Goal: Task Accomplishment & Management: Use online tool/utility

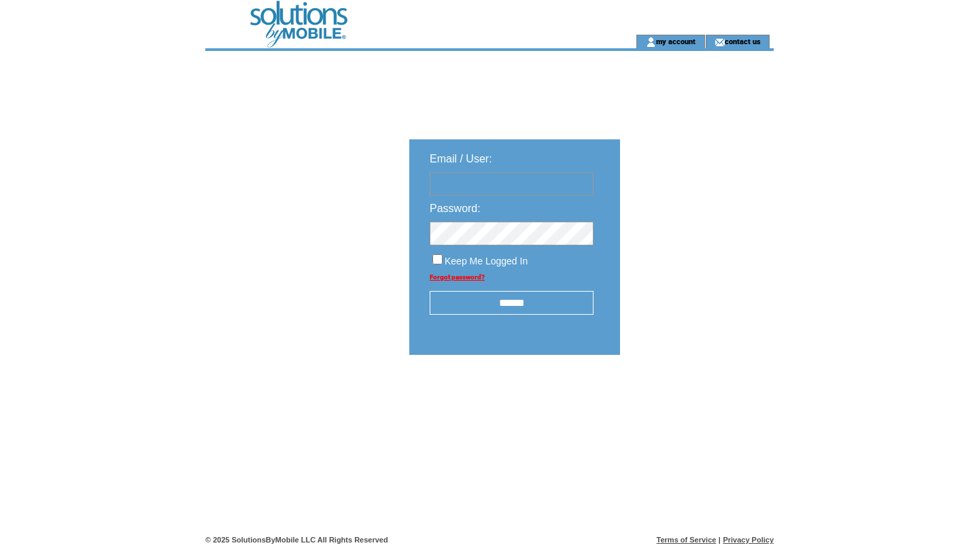
click at [527, 203] on td "Password:" at bounding box center [511, 205] width 191 height 19
click at [527, 189] on input "text" at bounding box center [512, 184] width 164 height 24
type input "**********"
click at [511, 298] on input "******" at bounding box center [512, 303] width 164 height 24
click at [511, 317] on div "**********" at bounding box center [514, 247] width 197 height 202
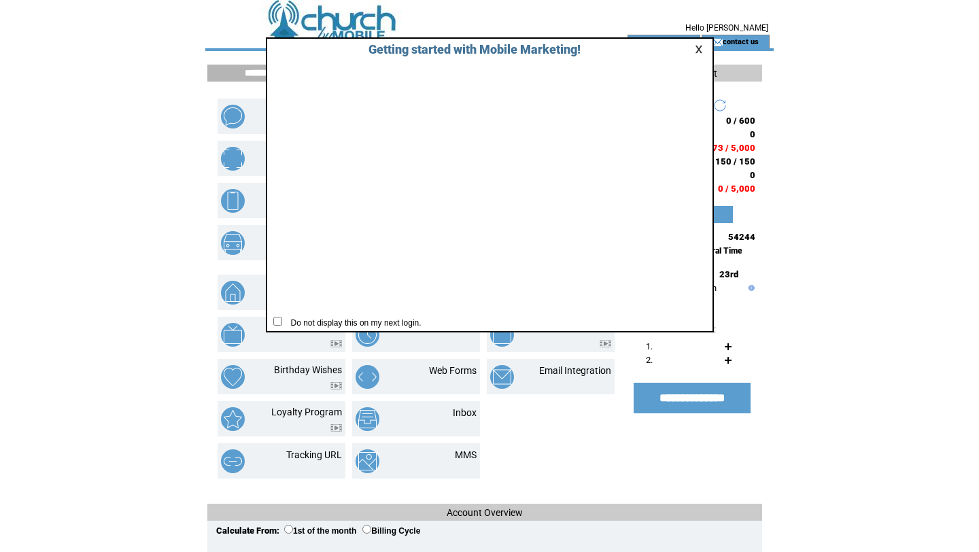
click at [695, 48] on link at bounding box center [701, 49] width 12 height 9
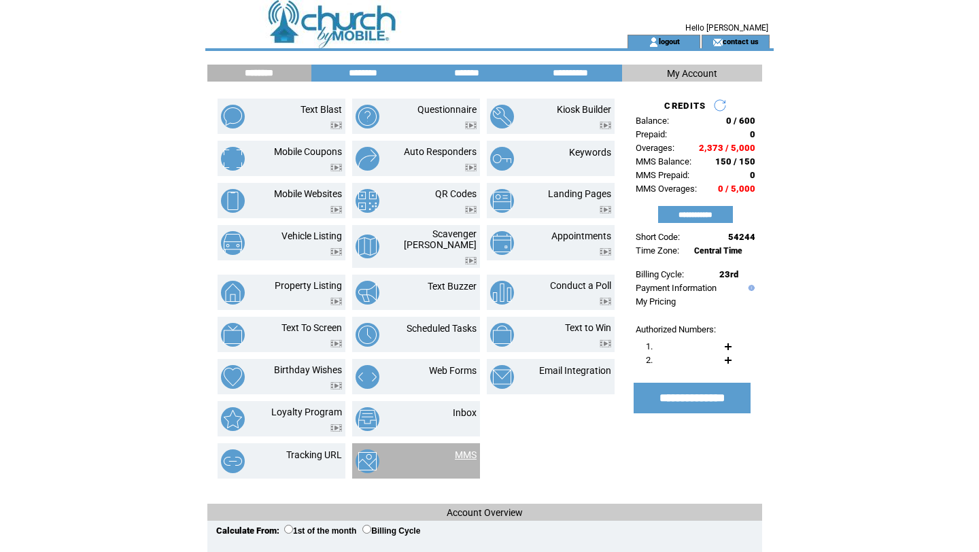
click at [472, 450] on link "MMS" at bounding box center [466, 454] width 22 height 11
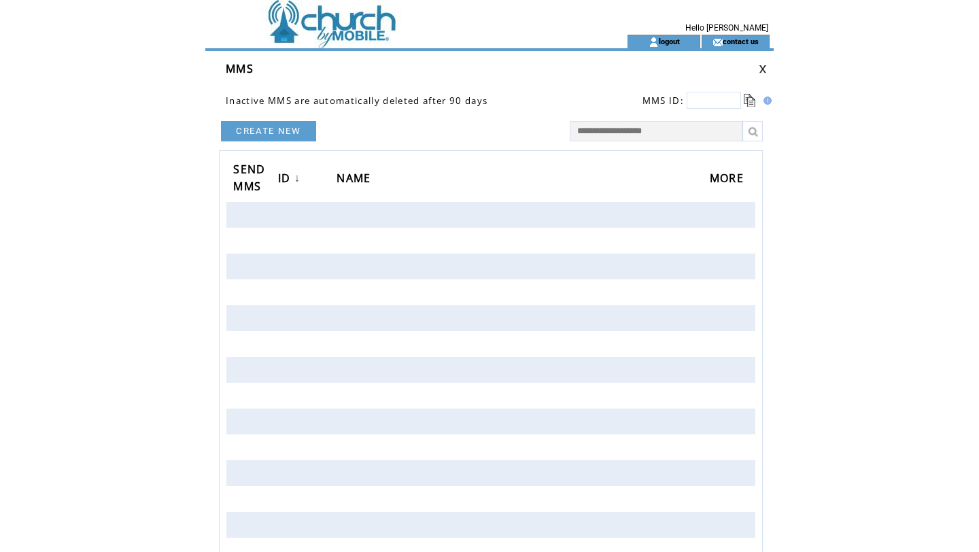
click at [283, 136] on link "CREATE NEW" at bounding box center [268, 131] width 95 height 20
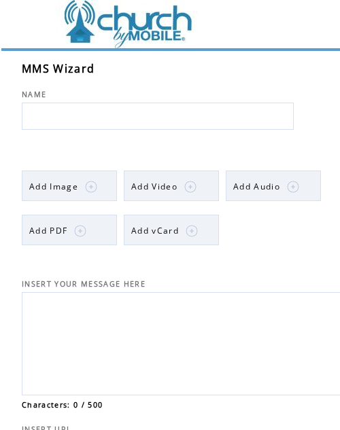
click at [168, 186] on span "Add Video" at bounding box center [154, 187] width 46 height 12
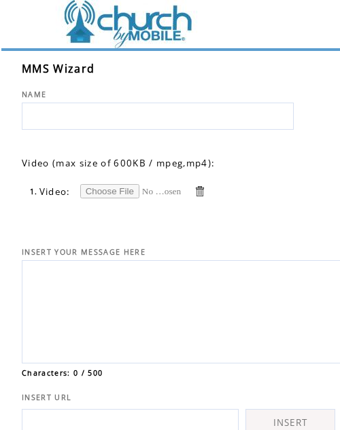
type input "**********"
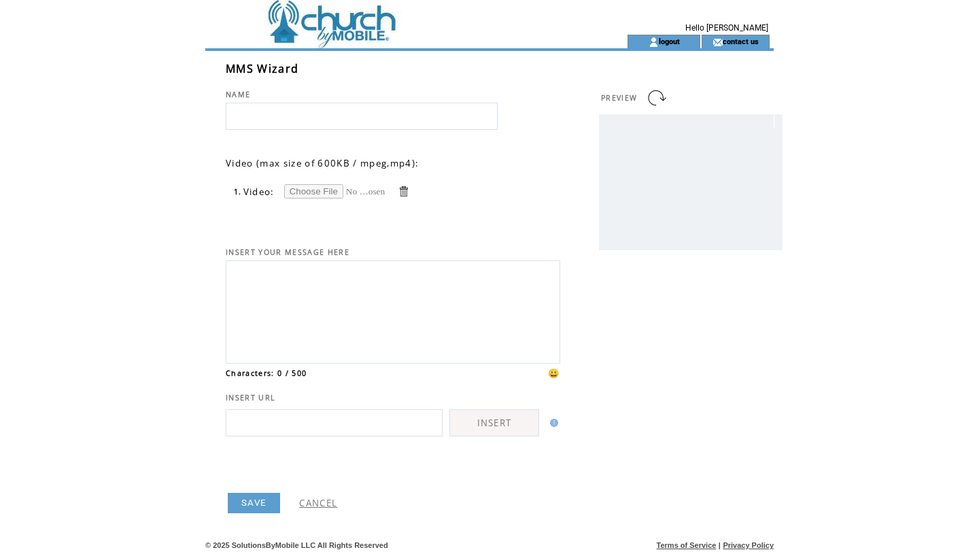
scroll to position [29, 0]
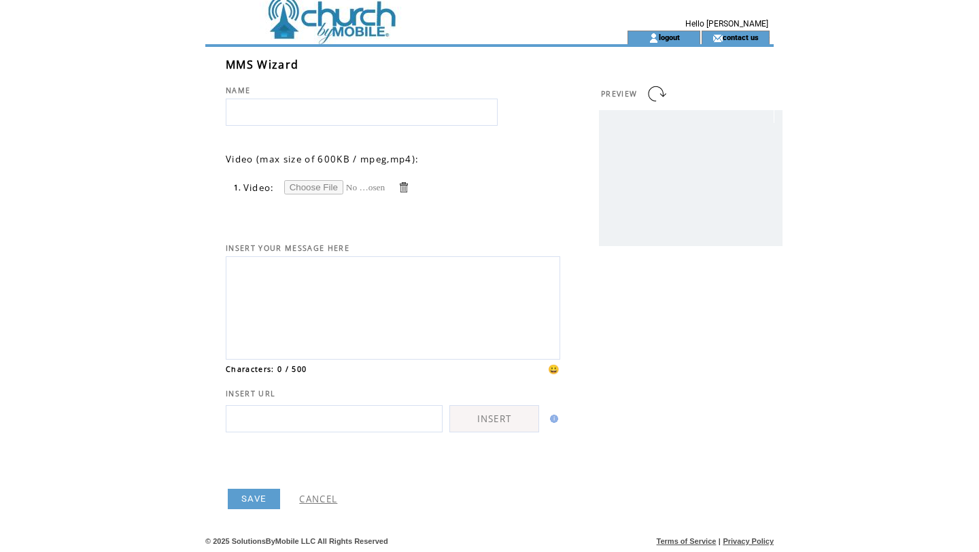
click at [326, 265] on textarea at bounding box center [393, 306] width 320 height 92
type textarea "*"
type textarea "**********"
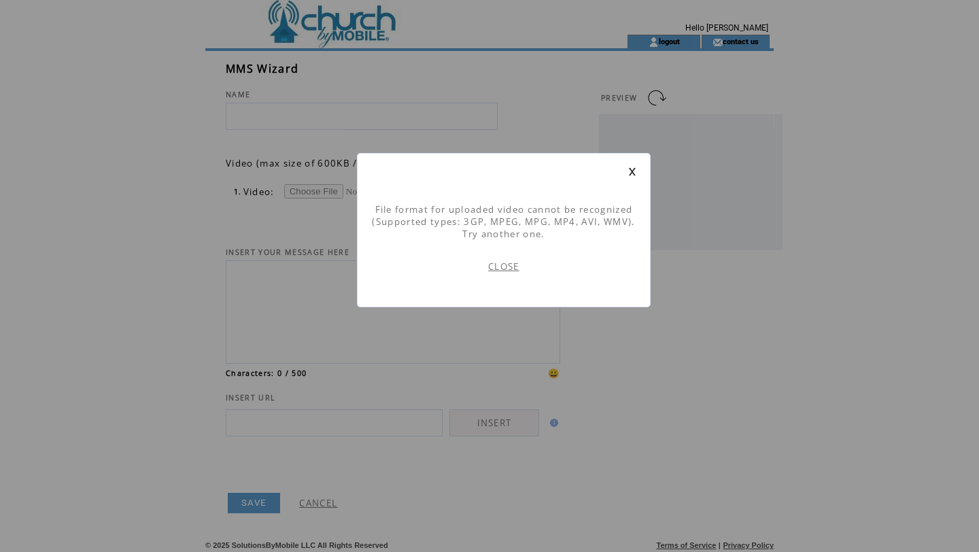
scroll to position [1, 0]
click at [515, 266] on link "CLOSE" at bounding box center [503, 266] width 31 height 12
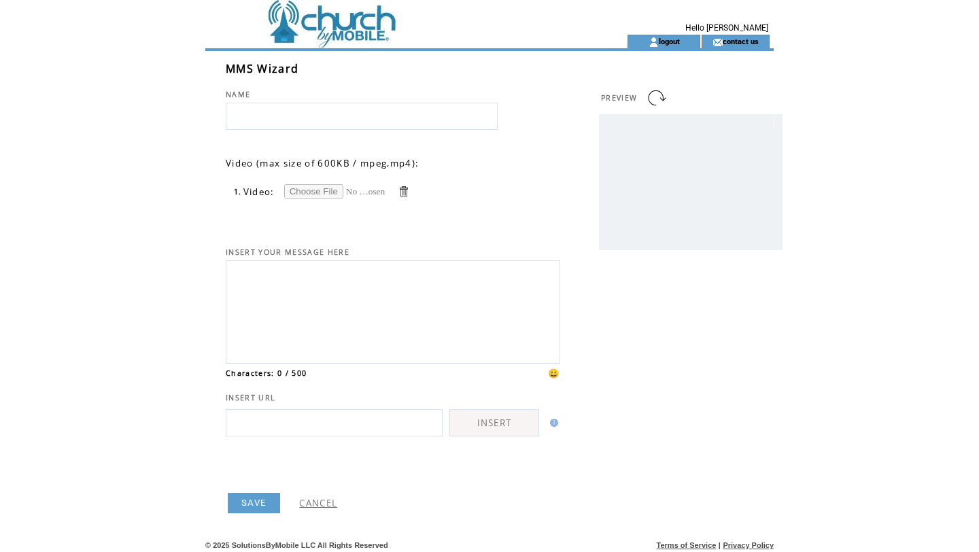
click at [333, 194] on input "file" at bounding box center [335, 191] width 102 height 14
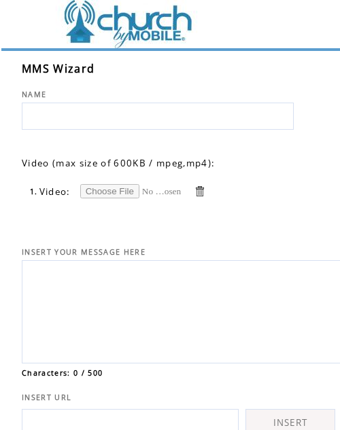
click at [203, 190] on link at bounding box center [199, 191] width 13 height 13
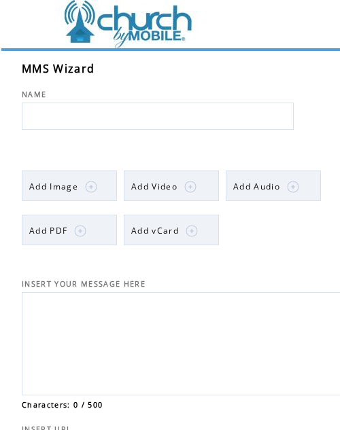
click at [178, 186] on td at bounding box center [180, 186] width 7 height 31
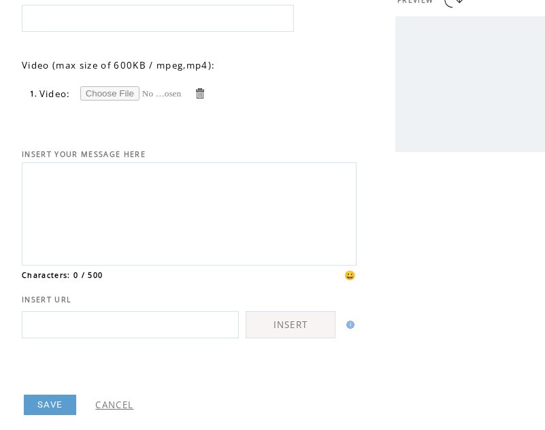
scroll to position [75, 0]
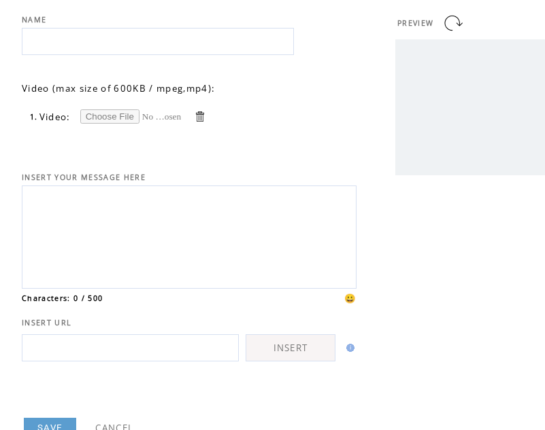
click at [128, 114] on input "file" at bounding box center [131, 116] width 102 height 14
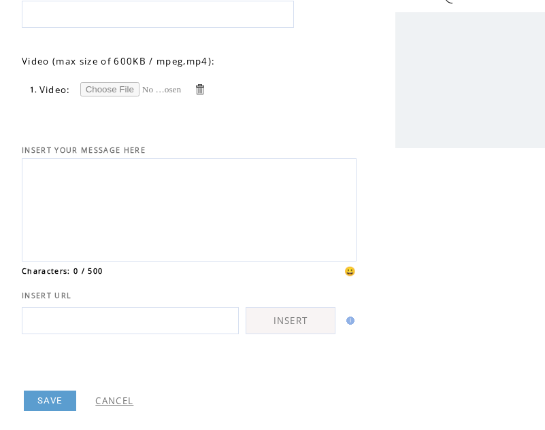
type input "**********"
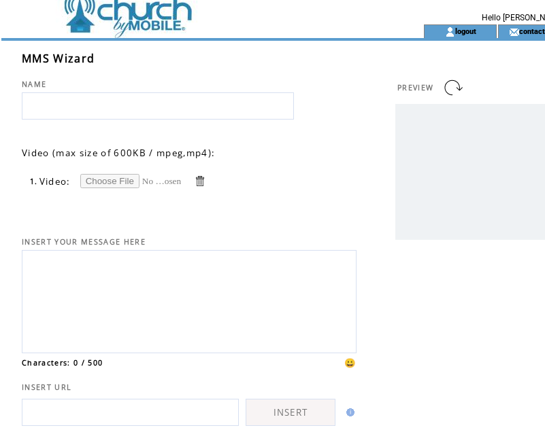
scroll to position [0, 0]
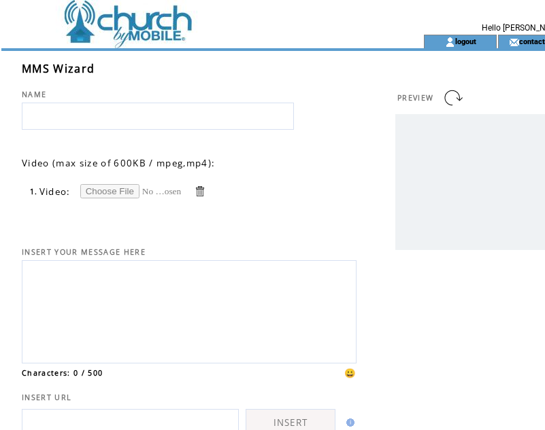
click at [177, 127] on input "text" at bounding box center [158, 116] width 272 height 27
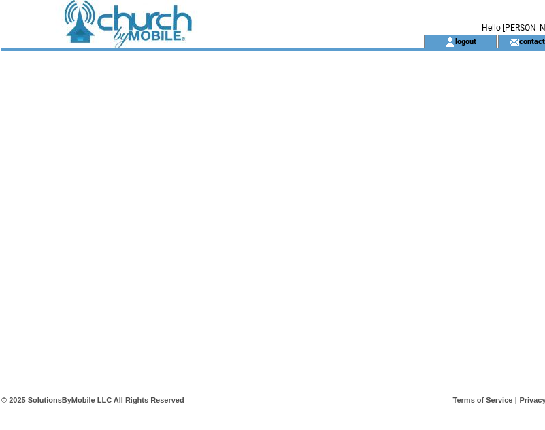
click at [161, 39] on td at bounding box center [187, 42] width 373 height 14
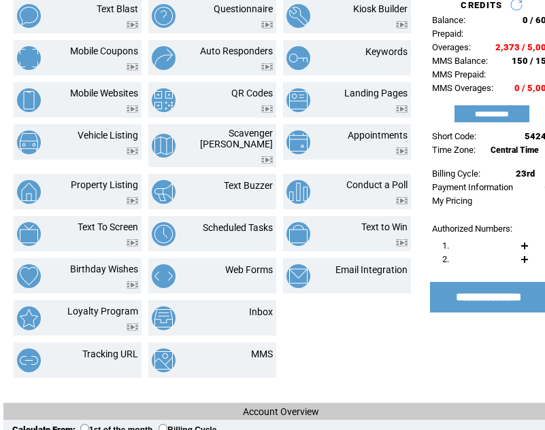
scroll to position [116, 0]
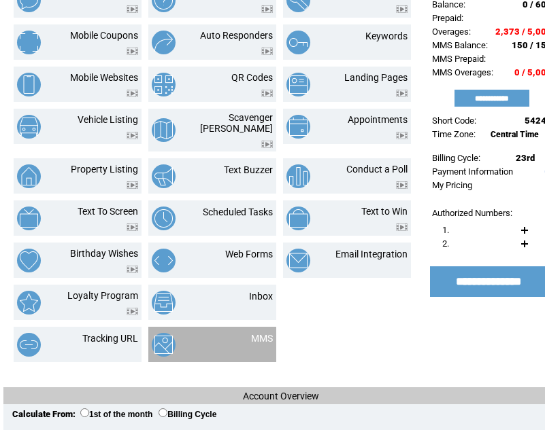
click at [177, 337] on td at bounding box center [185, 345] width 67 height 24
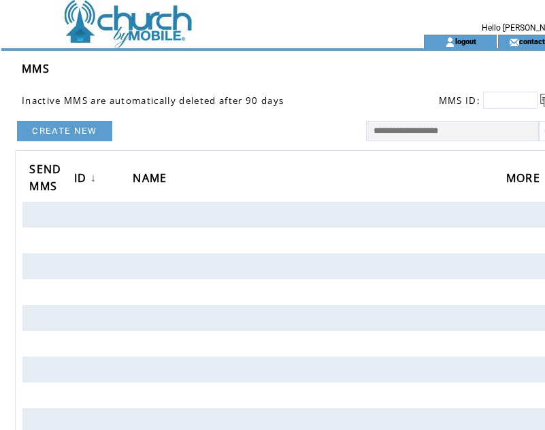
click at [95, 139] on link "CREATE NEW" at bounding box center [64, 131] width 95 height 20
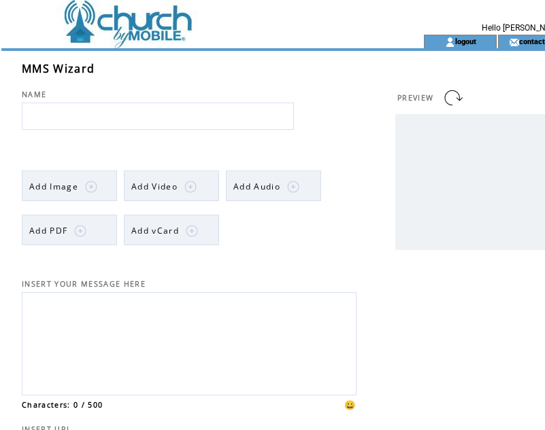
click at [161, 188] on span "Add Video" at bounding box center [154, 187] width 46 height 12
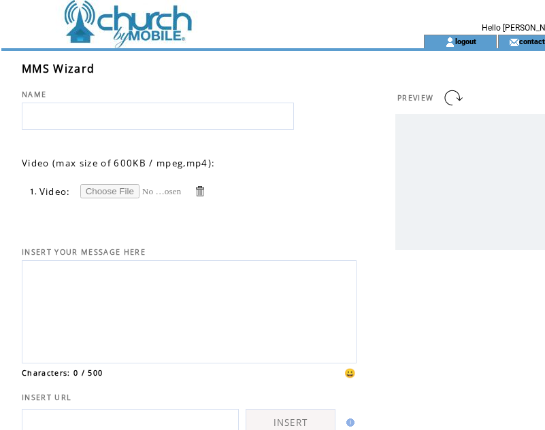
click at [128, 188] on input "file" at bounding box center [131, 191] width 102 height 14
type input "**********"
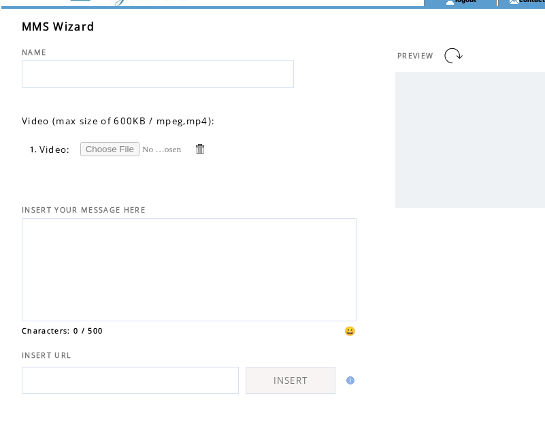
scroll to position [41, 0]
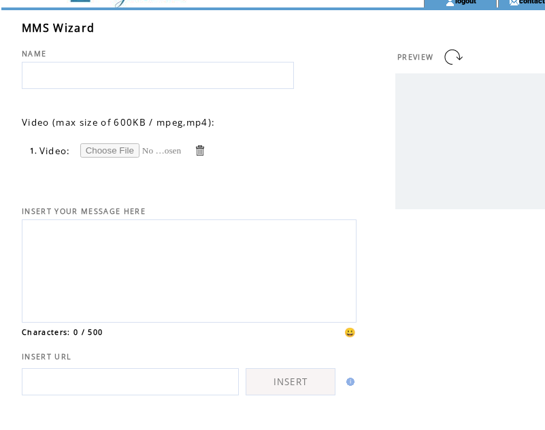
type input "**********"
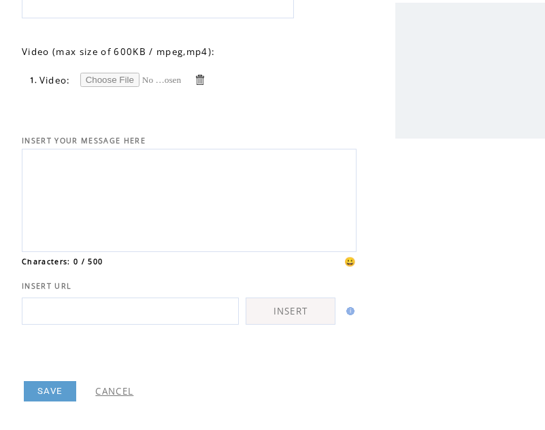
scroll to position [151, 0]
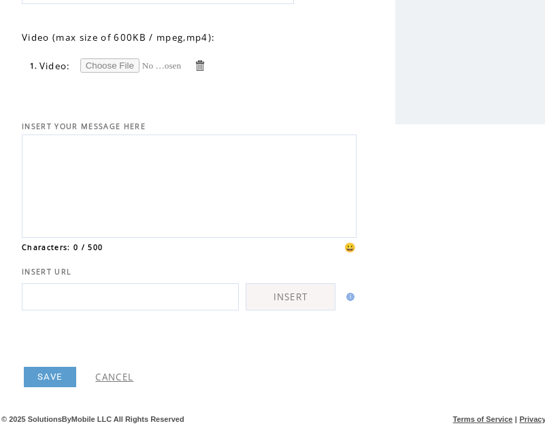
click at [67, 375] on link "SAVE" at bounding box center [50, 377] width 52 height 20
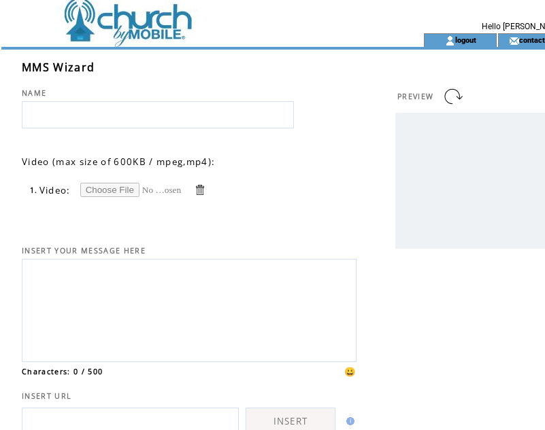
scroll to position [0, 0]
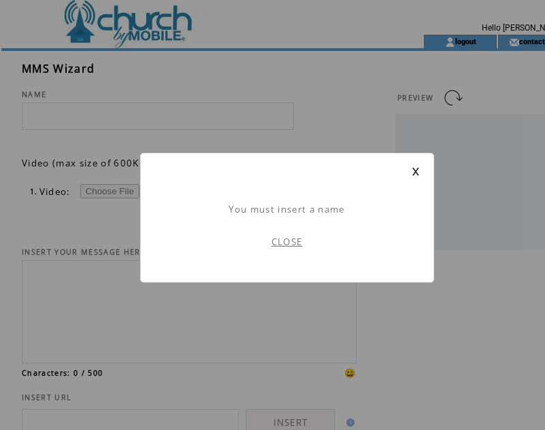
scroll to position [1, 0]
click at [291, 241] on link "CLOSE" at bounding box center [286, 242] width 31 height 12
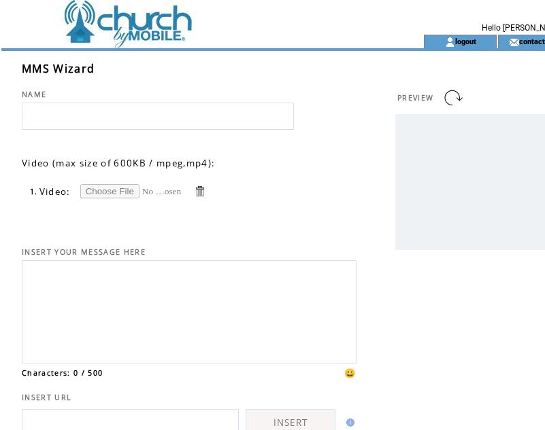
click at [205, 119] on input "text" at bounding box center [158, 116] width 272 height 27
type input "*"
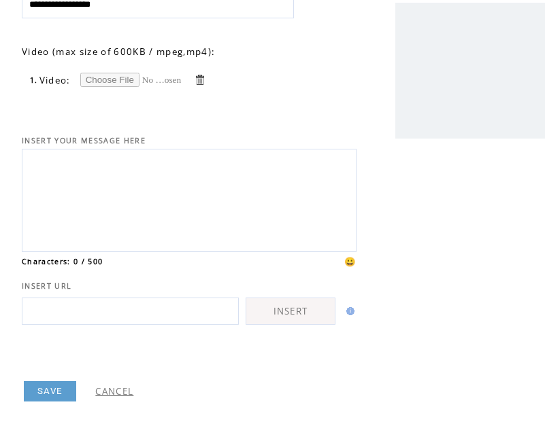
scroll to position [151, 0]
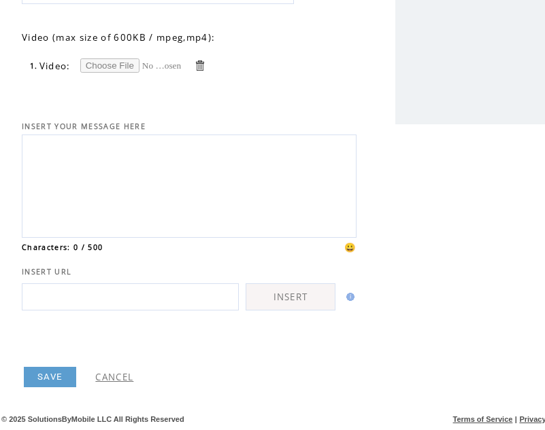
type input "**********"
click at [56, 369] on link "SAVE" at bounding box center [50, 377] width 52 height 20
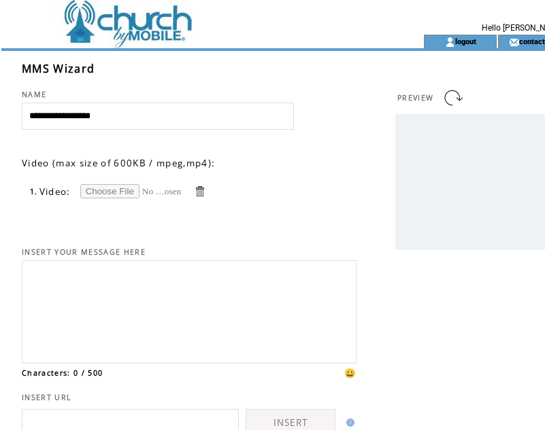
scroll to position [1, 0]
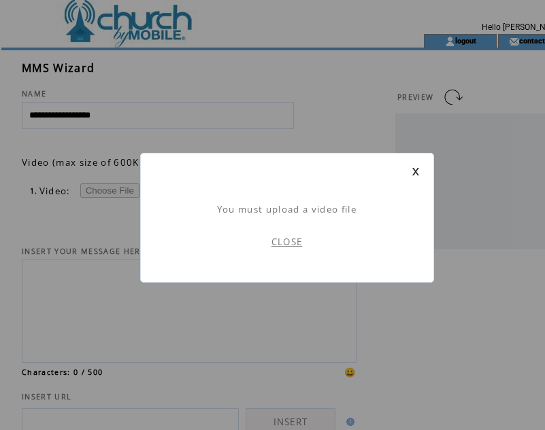
click at [286, 239] on link "CLOSE" at bounding box center [286, 242] width 31 height 12
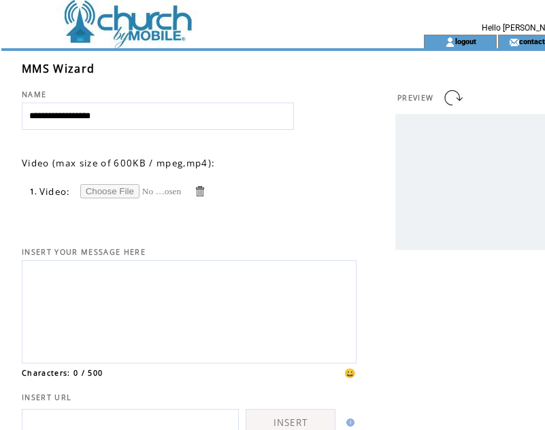
type input "**********"
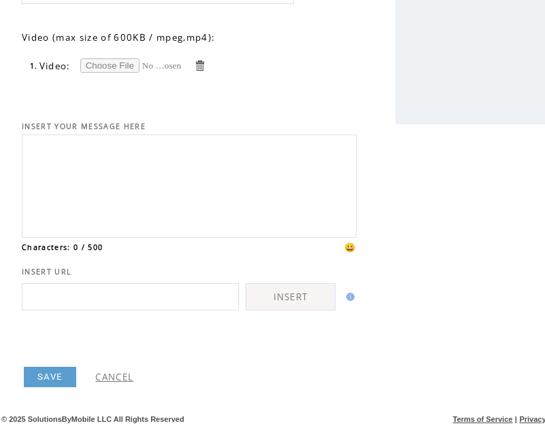
click at [40, 381] on link "SAVE" at bounding box center [50, 377] width 52 height 20
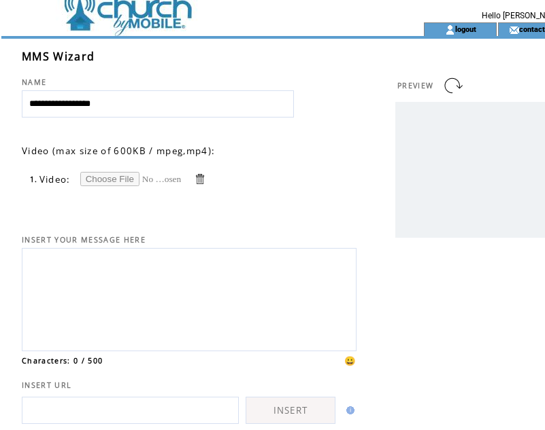
scroll to position [0, 0]
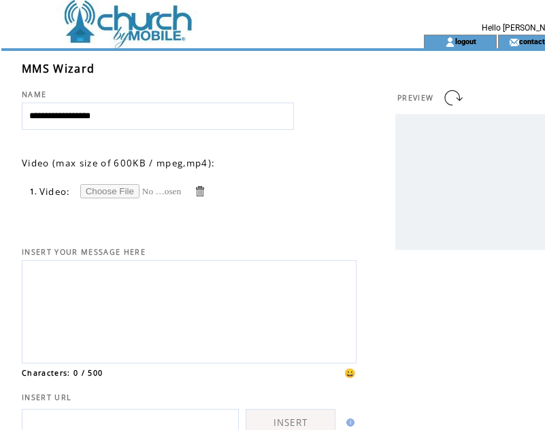
scroll to position [1, 0]
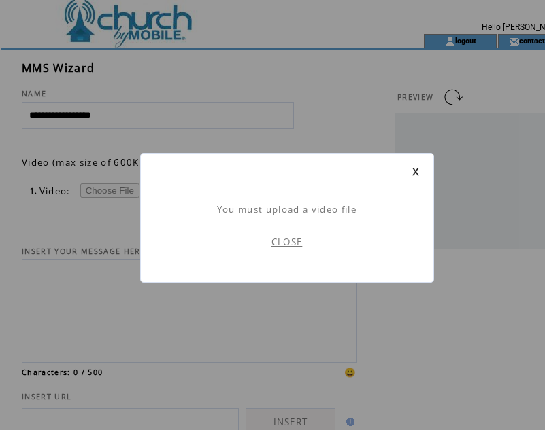
click at [288, 240] on link "CLOSE" at bounding box center [286, 242] width 31 height 12
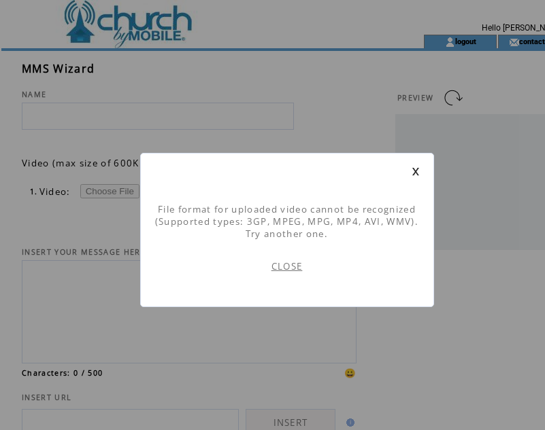
scroll to position [1, 0]
click at [288, 271] on link "CLOSE" at bounding box center [286, 266] width 31 height 12
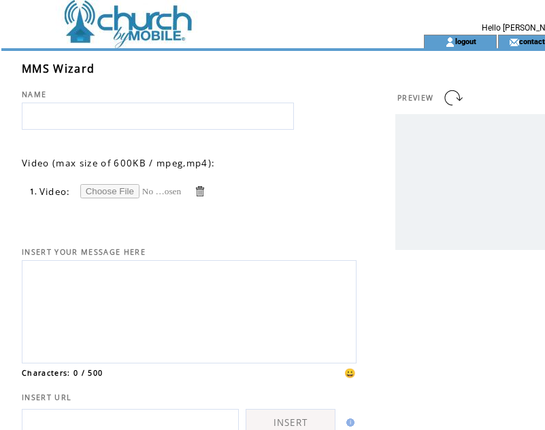
click at [133, 192] on input "file" at bounding box center [131, 191] width 102 height 14
click at [167, 189] on input "file" at bounding box center [131, 191] width 102 height 14
click at [199, 192] on link at bounding box center [199, 191] width 13 height 13
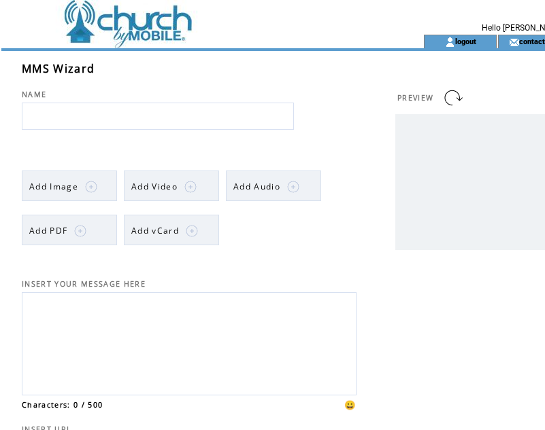
click at [195, 190] on img at bounding box center [190, 187] width 12 height 12
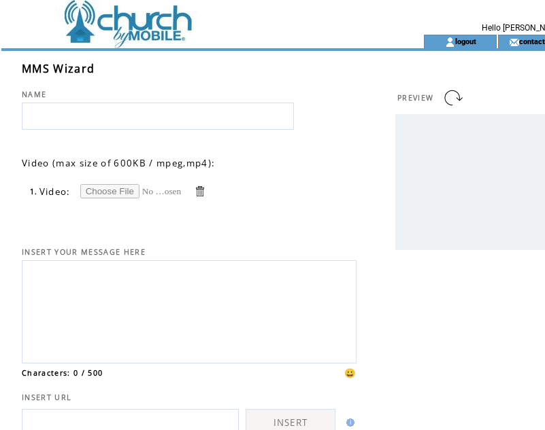
click at [105, 190] on input "file" at bounding box center [131, 191] width 102 height 14
type input "**********"
click at [192, 114] on input "text" at bounding box center [158, 116] width 272 height 27
type input "**********"
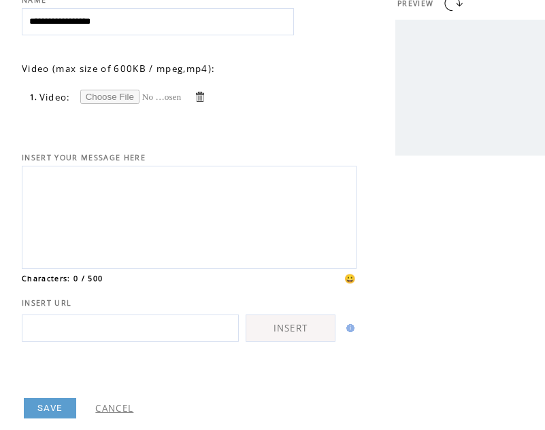
scroll to position [118, 0]
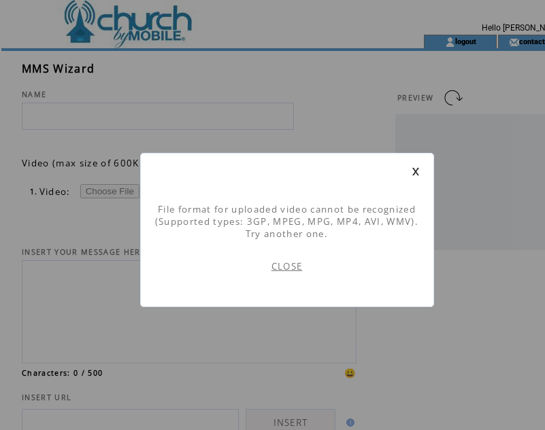
scroll to position [1, 0]
click at [292, 269] on link "CLOSE" at bounding box center [286, 266] width 31 height 12
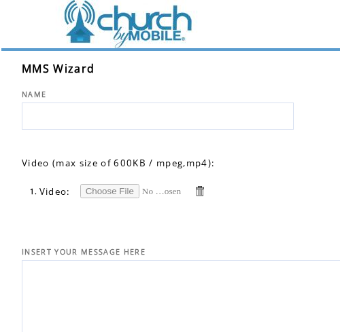
click at [112, 190] on input "file" at bounding box center [131, 191] width 102 height 14
type input "**********"
click at [114, 128] on input "text" at bounding box center [158, 116] width 272 height 27
type input "**********"
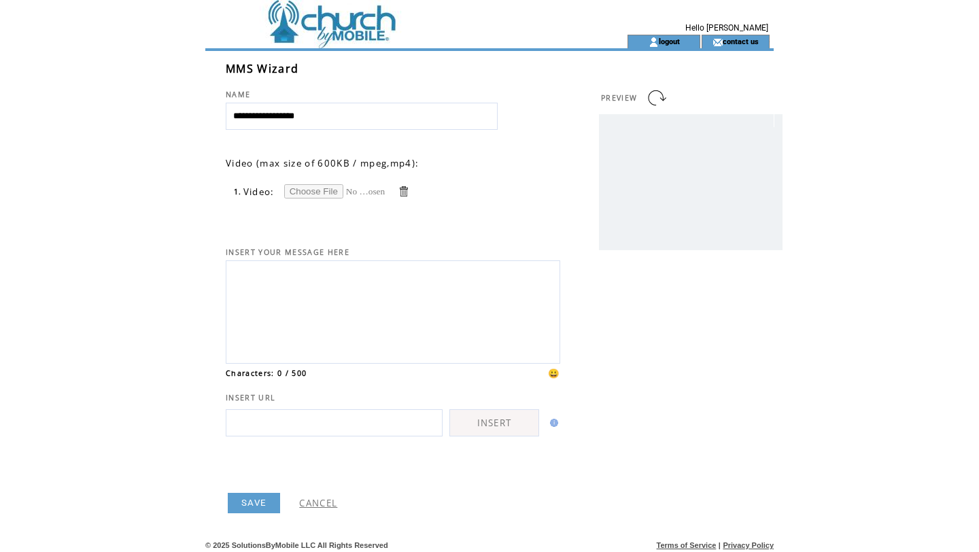
click at [408, 310] on textarea at bounding box center [393, 310] width 320 height 92
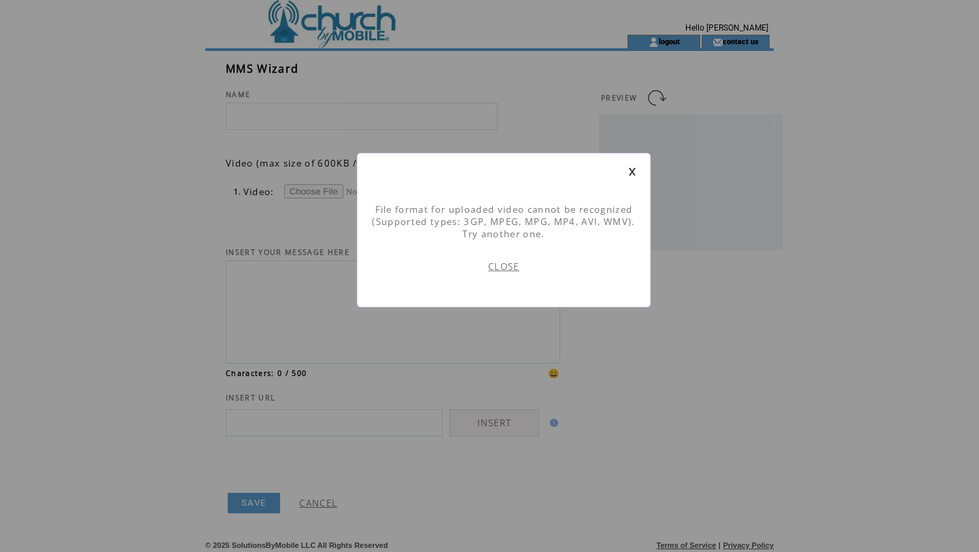
scroll to position [1, 0]
click at [629, 173] on link at bounding box center [632, 171] width 8 height 9
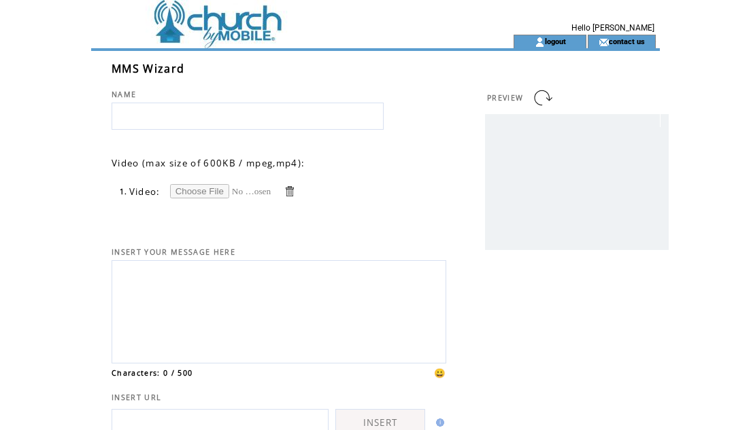
click at [218, 104] on input "text" at bounding box center [247, 116] width 272 height 27
type input "**********"
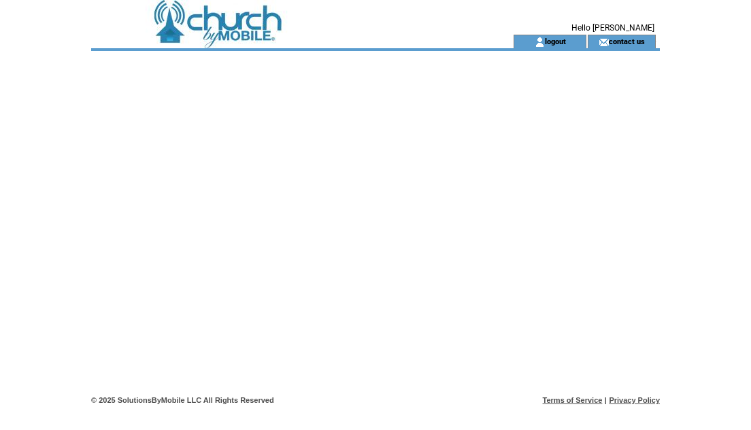
click at [191, 12] on td at bounding box center [277, 17] width 373 height 35
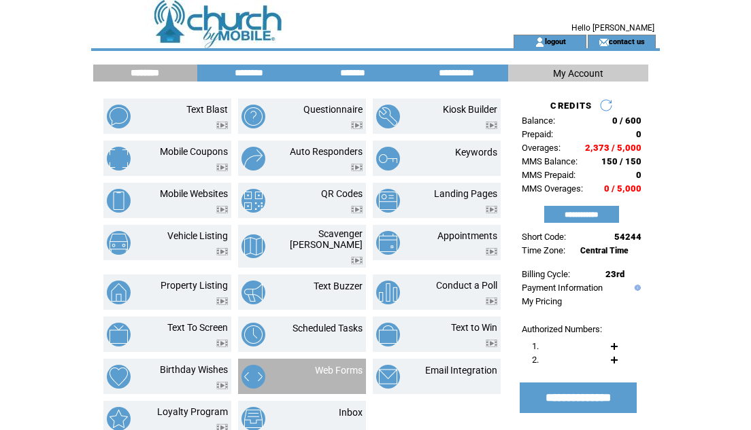
scroll to position [67, 0]
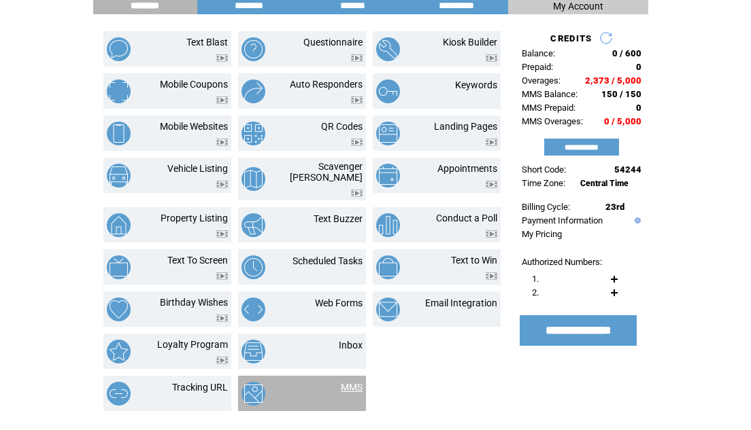
click at [356, 382] on link "MMS" at bounding box center [352, 387] width 22 height 11
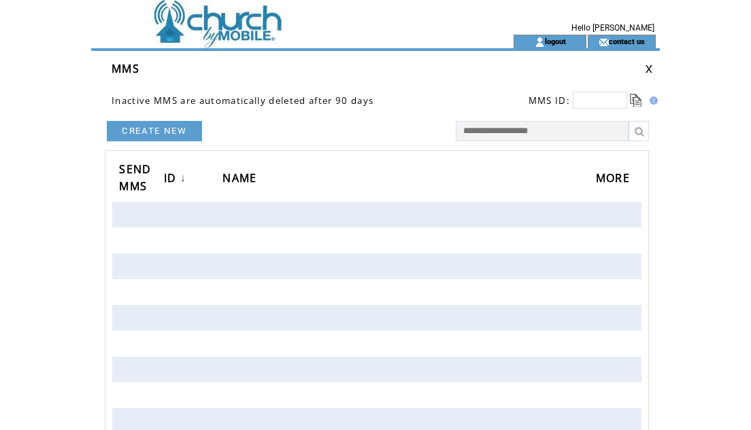
click at [190, 133] on link "CREATE NEW" at bounding box center [154, 131] width 95 height 20
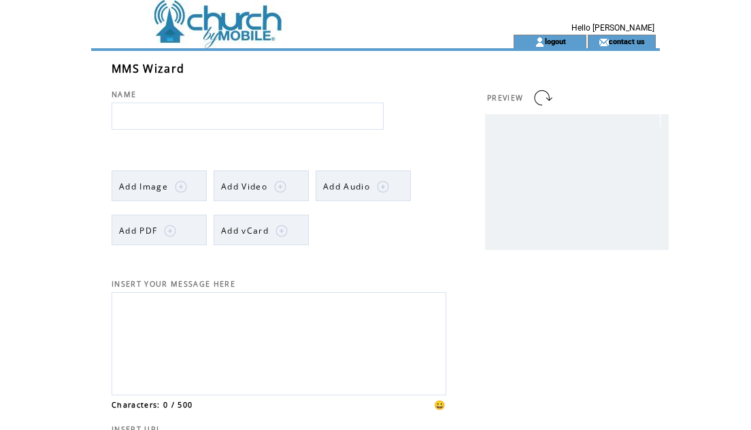
click at [282, 183] on img at bounding box center [280, 187] width 12 height 12
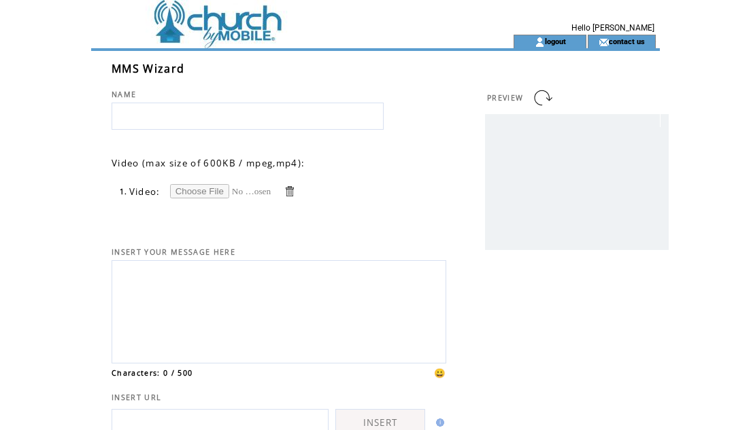
click at [220, 192] on input "file" at bounding box center [221, 191] width 102 height 14
type input "**********"
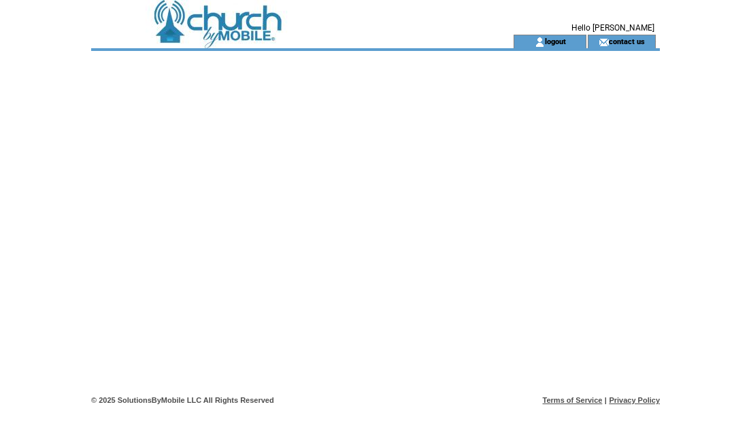
click at [218, 31] on td at bounding box center [277, 17] width 373 height 35
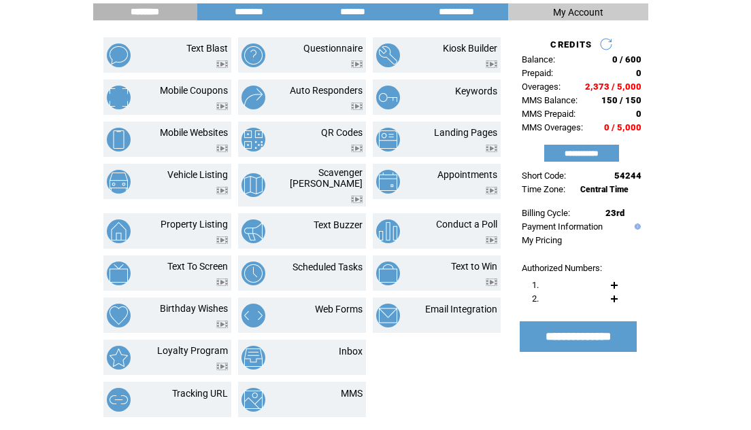
scroll to position [67, 0]
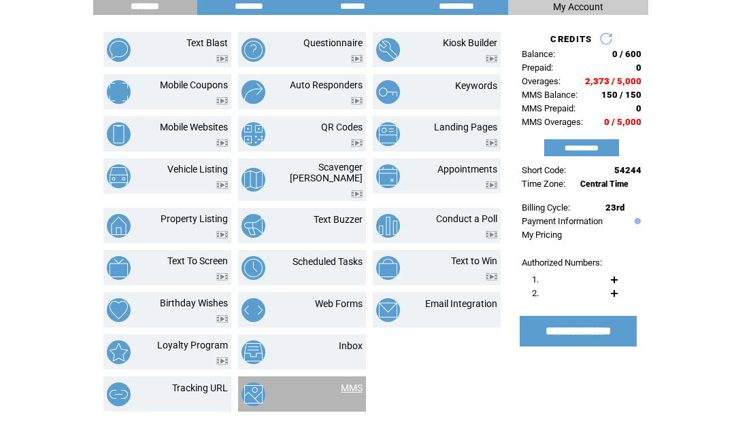
click at [354, 383] on link "MMS" at bounding box center [352, 388] width 22 height 11
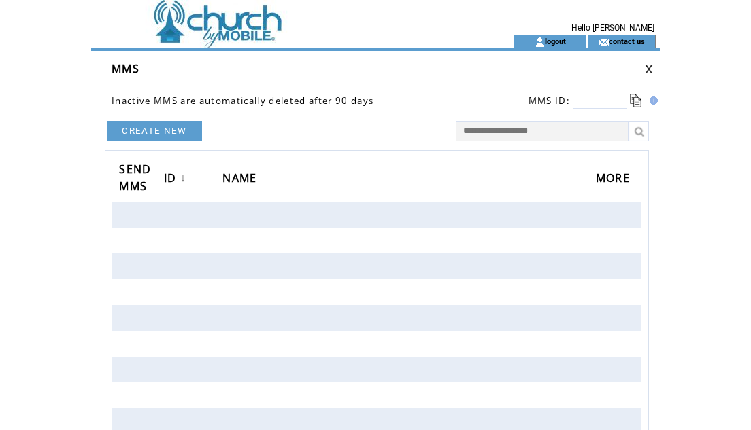
click at [160, 134] on link "CREATE NEW" at bounding box center [154, 131] width 95 height 20
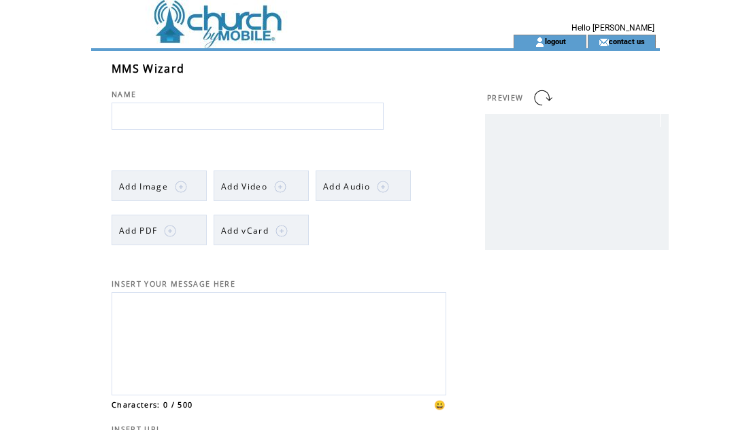
click at [241, 184] on span "Add Video" at bounding box center [244, 187] width 46 height 12
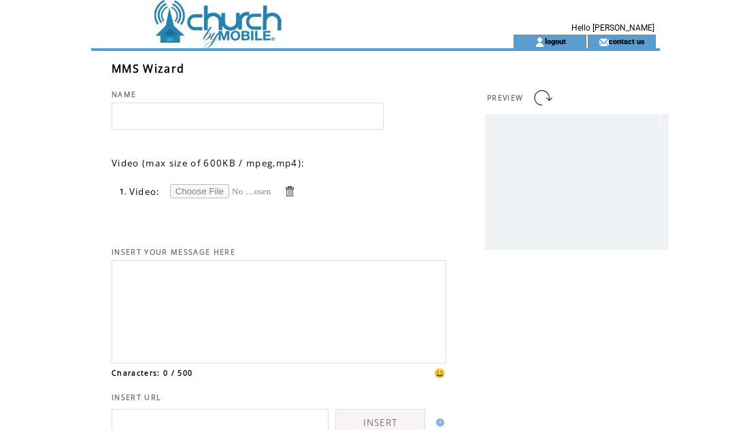
click at [213, 189] on input "file" at bounding box center [221, 191] width 102 height 14
type input "**********"
